Goal: Navigation & Orientation: Find specific page/section

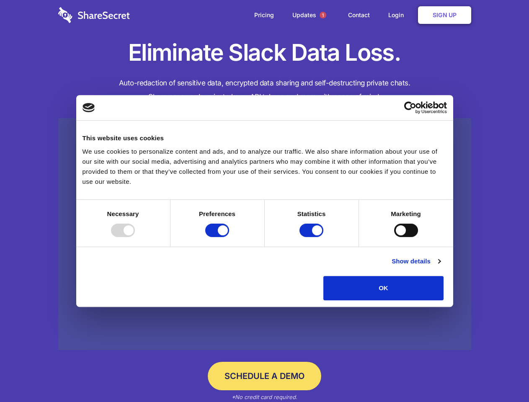
click at [135, 237] on div at bounding box center [123, 230] width 24 height 13
click at [229, 237] on input "Preferences" at bounding box center [217, 230] width 24 height 13
checkbox input "false"
click at [312, 237] on input "Statistics" at bounding box center [311, 230] width 24 height 13
checkbox input "false"
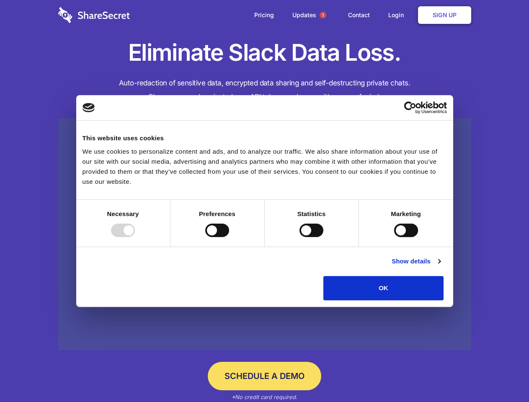
click at [394, 237] on input "Marketing" at bounding box center [406, 230] width 24 height 13
checkbox input "true"
click at [440, 266] on link "Show details" at bounding box center [415, 261] width 49 height 10
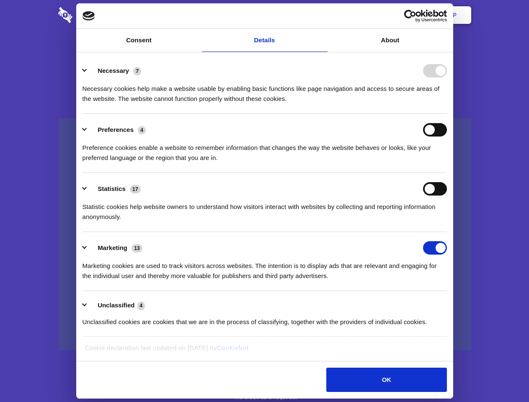
click at [447, 104] on div "Necessary 7 Necessary cookies help make a website usable by enabling basic func…" at bounding box center [264, 84] width 364 height 40
click at [322, 15] on span "1" at bounding box center [322, 15] width 7 height 7
